Goal: Information Seeking & Learning: Learn about a topic

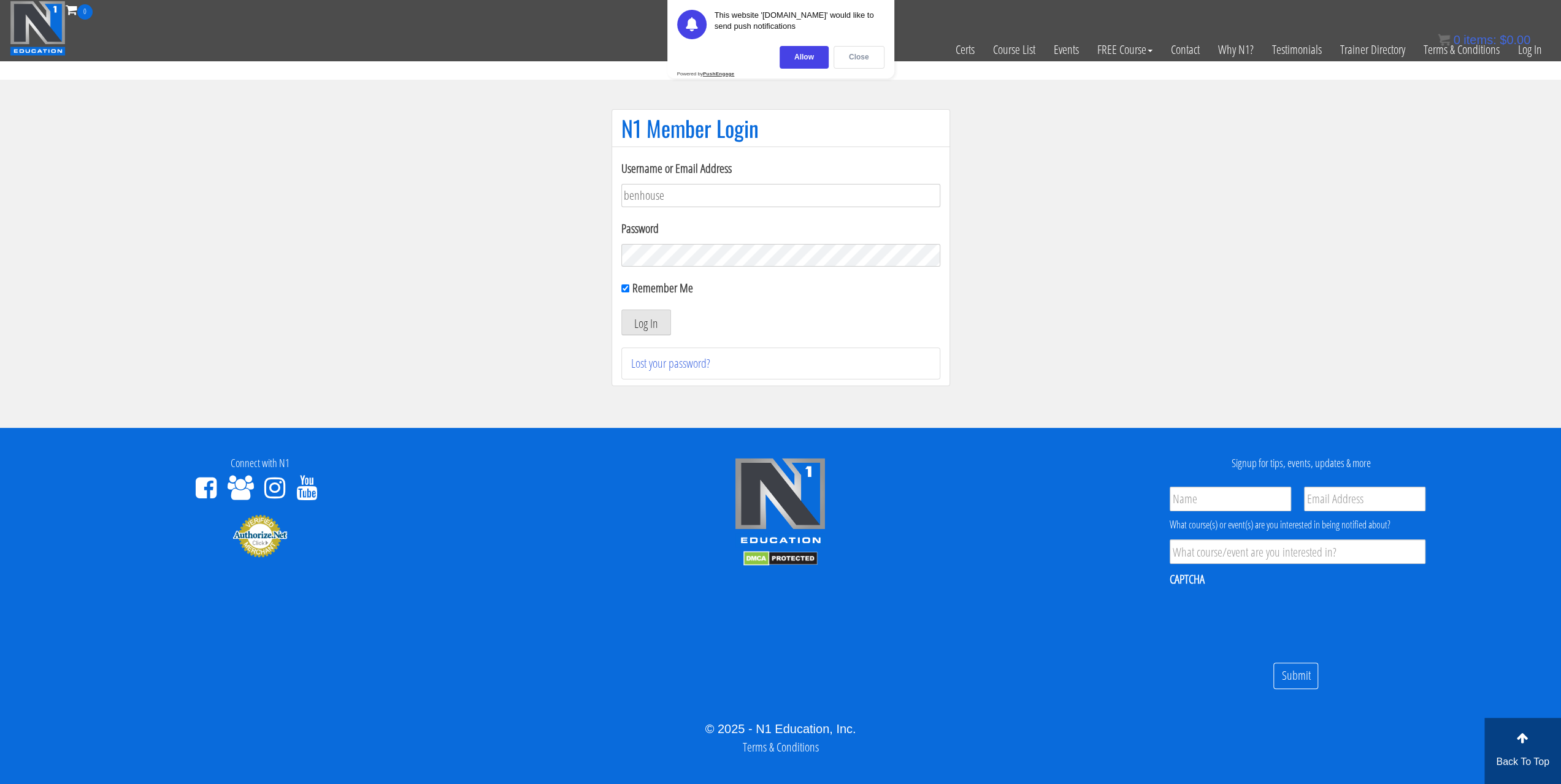
click at [840, 57] on div "Close" at bounding box center [859, 57] width 51 height 23
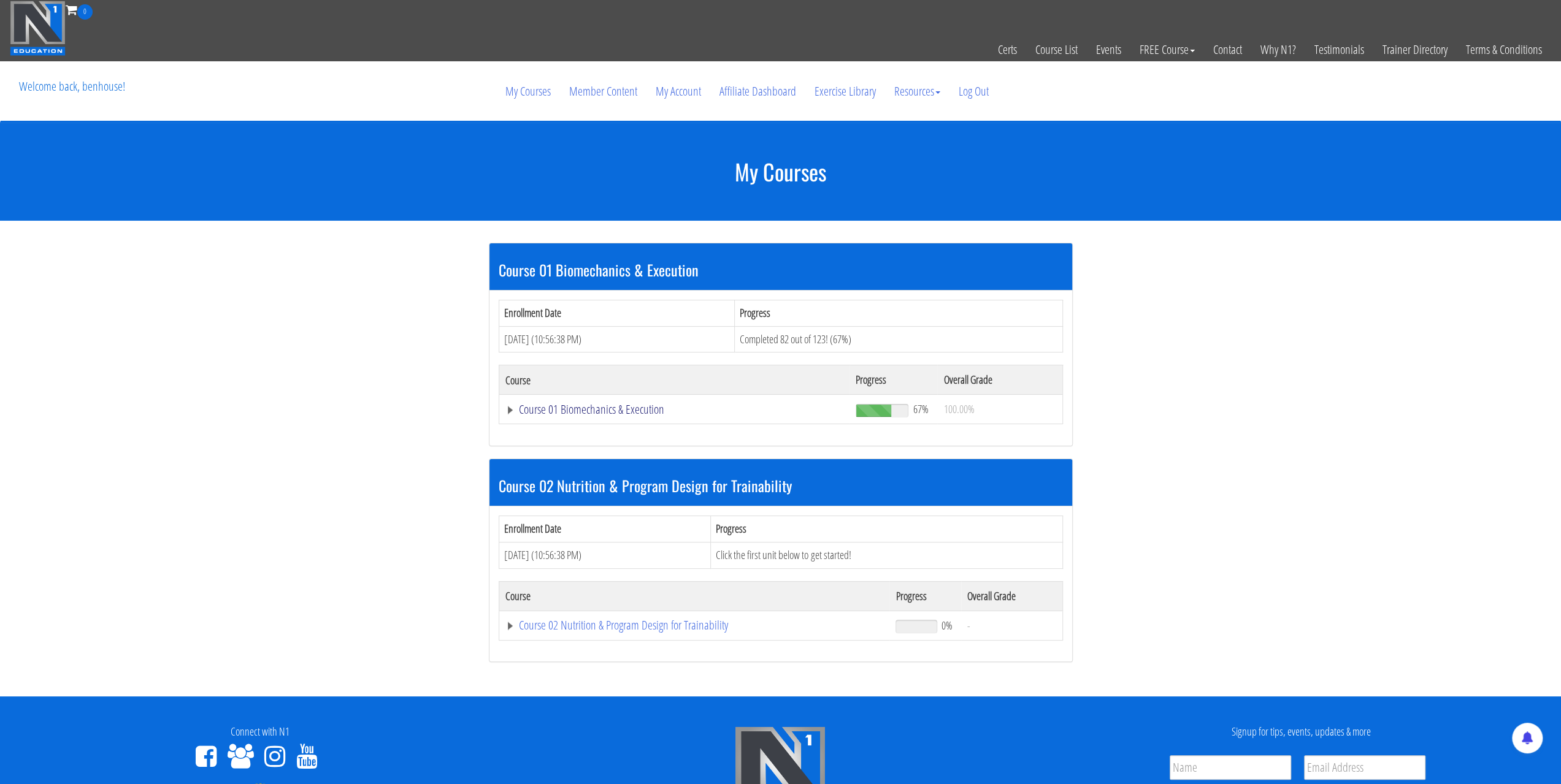
click at [510, 410] on link "Course 01 Biomechanics & Execution" at bounding box center [675, 410] width 339 height 12
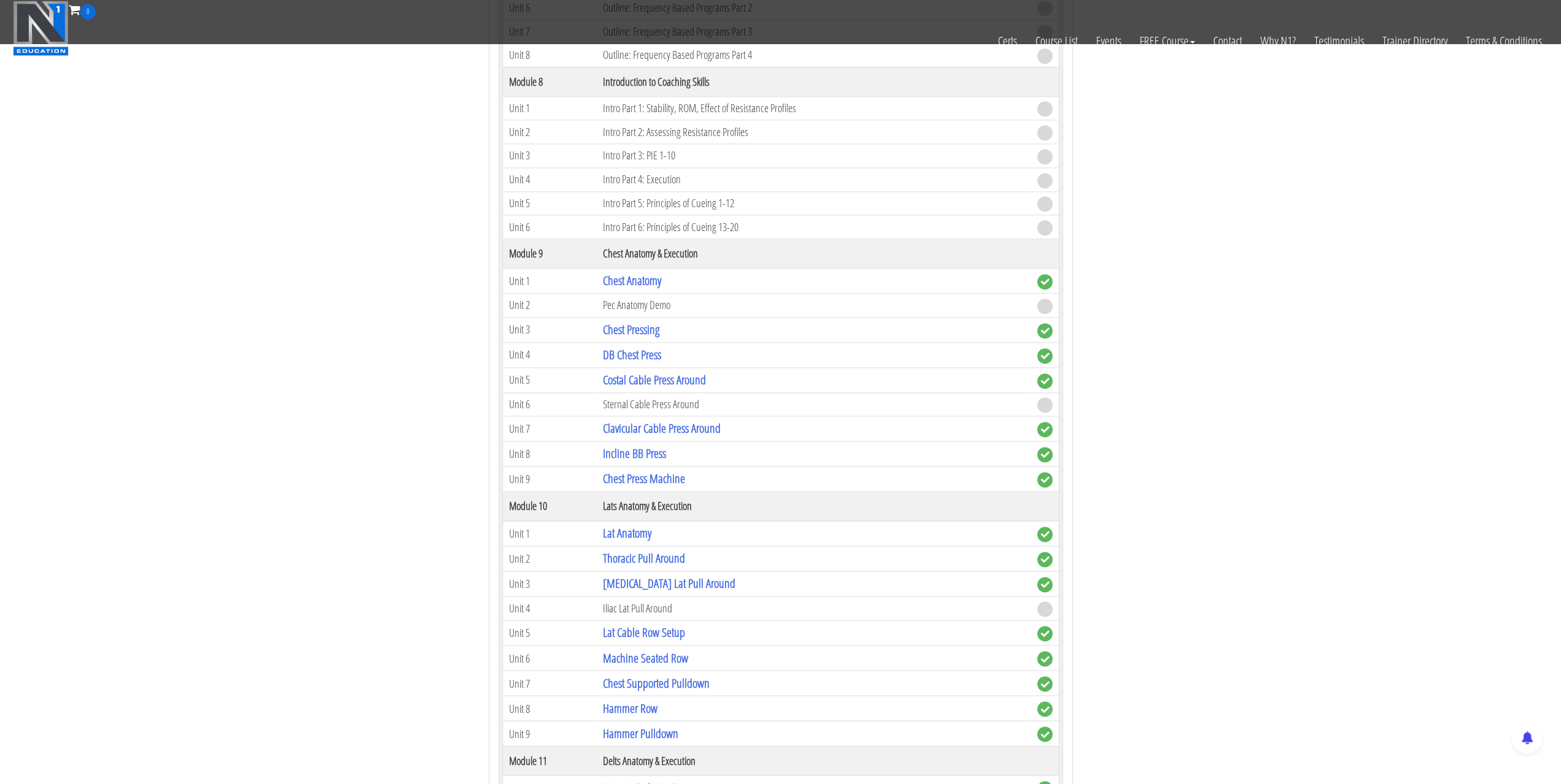
scroll to position [1779, 0]
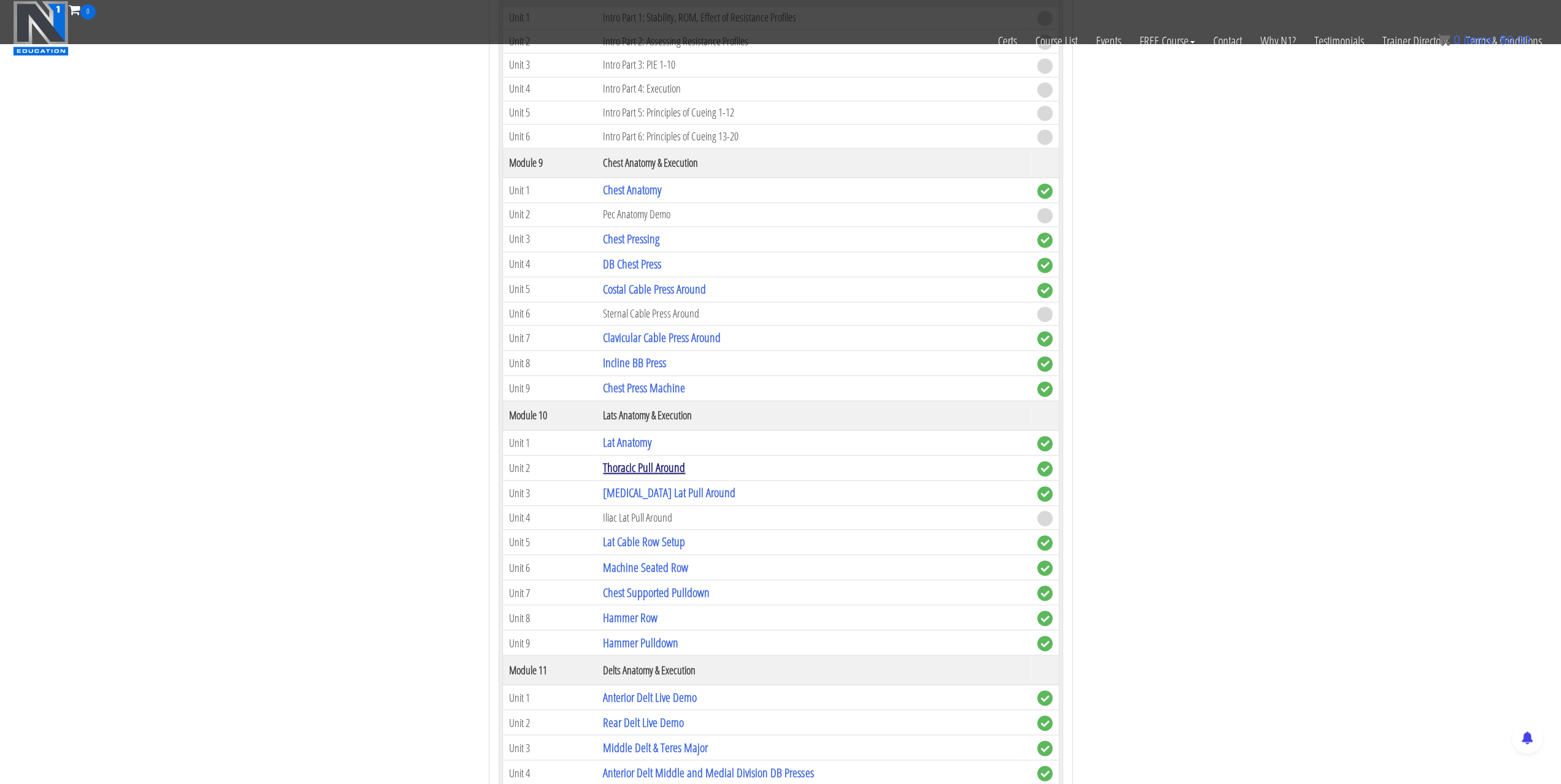
click at [646, 459] on link "Thoracic Pull Around" at bounding box center [643, 468] width 82 height 17
